Goal: Transaction & Acquisition: Purchase product/service

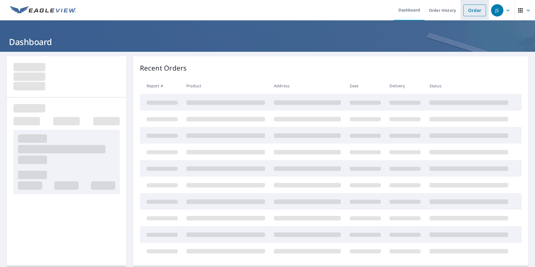
click at [468, 13] on link "Order" at bounding box center [474, 10] width 23 height 12
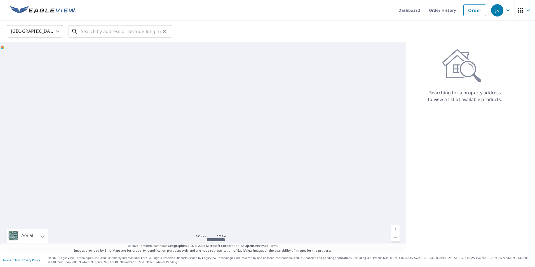
click at [118, 32] on input "text" at bounding box center [121, 31] width 80 height 16
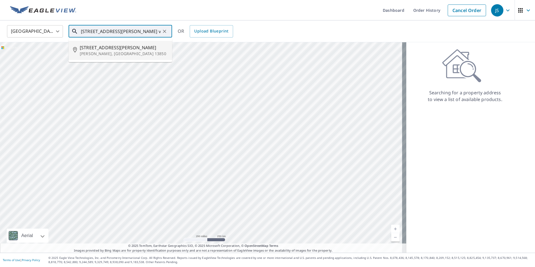
click at [96, 54] on p "[PERSON_NAME], [GEOGRAPHIC_DATA] 13850" at bounding box center [124, 54] width 88 height 6
type input "[STREET_ADDRESS][PERSON_NAME][PERSON_NAME]"
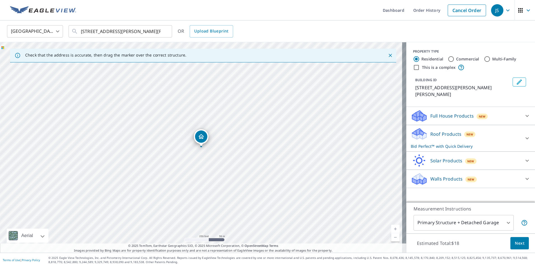
click at [515, 245] on span "Next" at bounding box center [520, 243] width 10 height 7
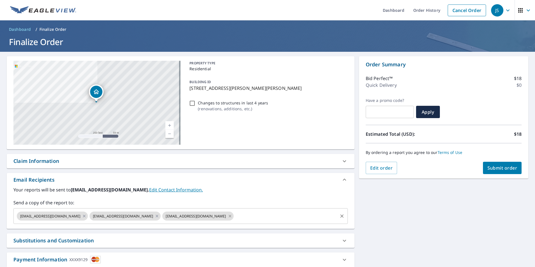
click at [228, 216] on icon at bounding box center [230, 216] width 4 height 6
click at [156, 216] on icon at bounding box center [157, 216] width 3 height 3
click at [505, 168] on span "Submit order" at bounding box center [502, 168] width 30 height 6
